Goal: Find specific fact

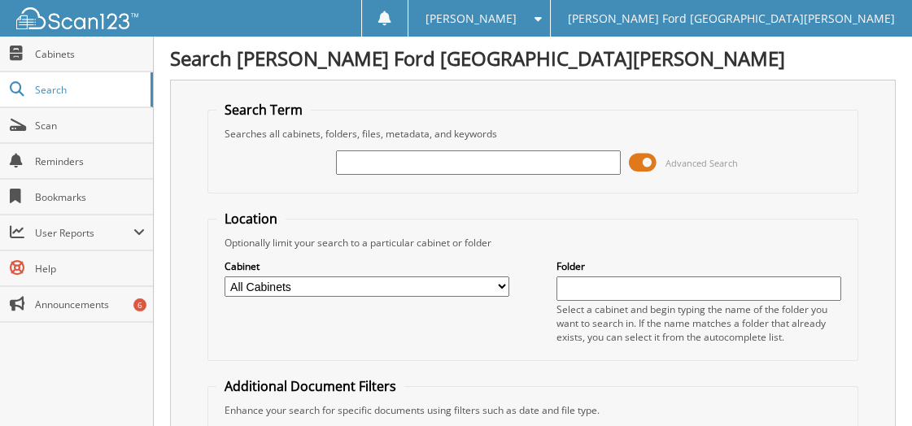
drag, startPoint x: 636, startPoint y: 164, endPoint x: 619, endPoint y: 167, distance: 17.3
click at [636, 164] on span at bounding box center [643, 163] width 28 height 24
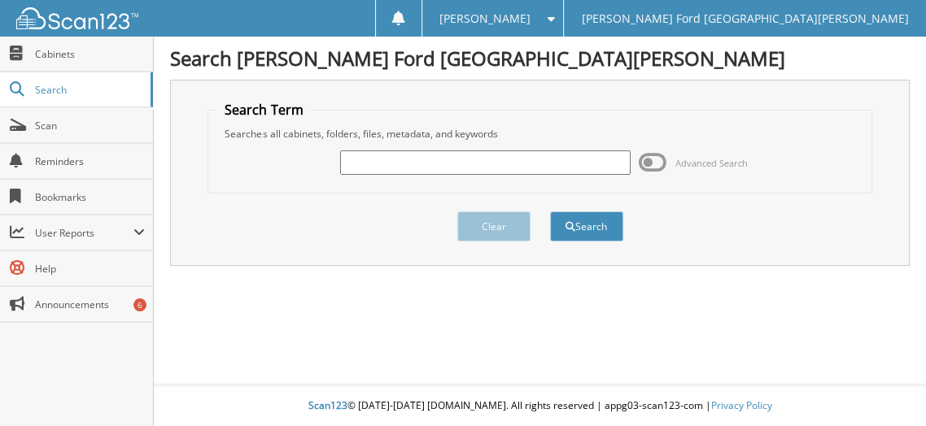
click at [465, 160] on input "text" at bounding box center [485, 163] width 291 height 24
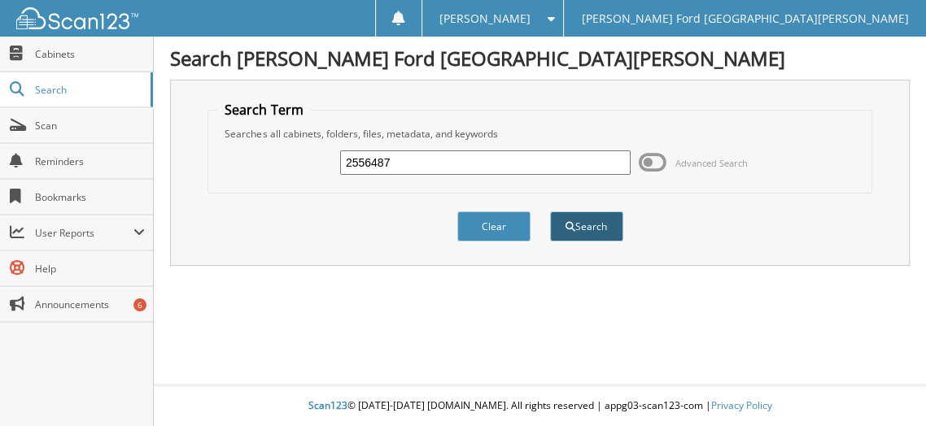
type input "2556487"
click at [579, 220] on button "Search" at bounding box center [586, 227] width 73 height 30
